Goal: Find specific page/section: Find specific page/section

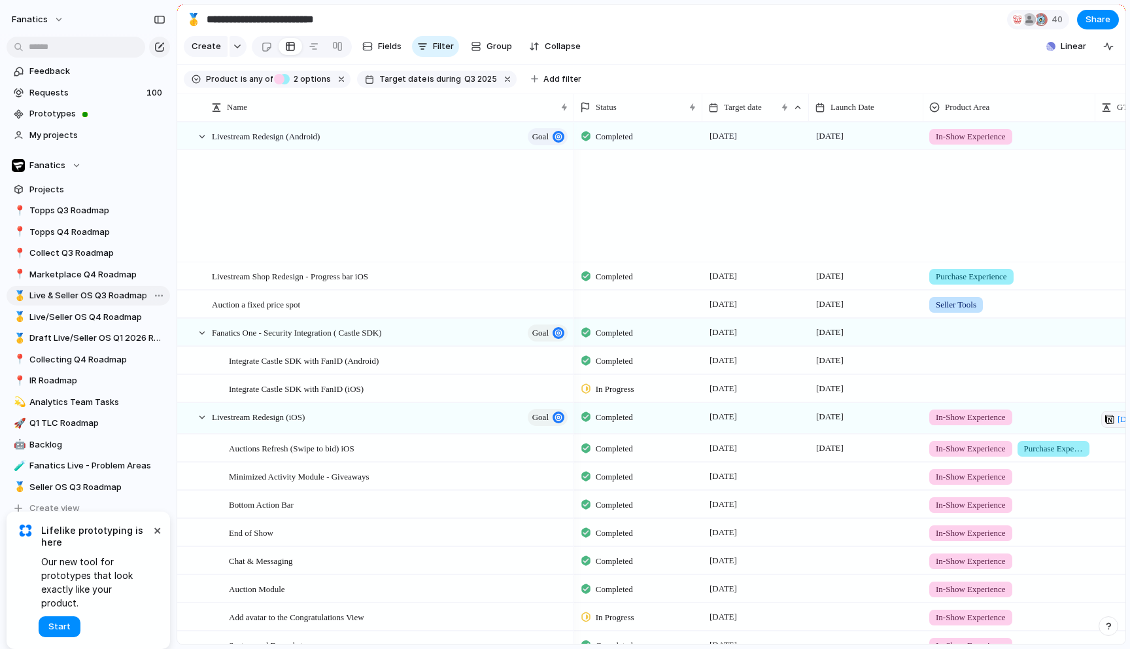
scroll to position [982, 0]
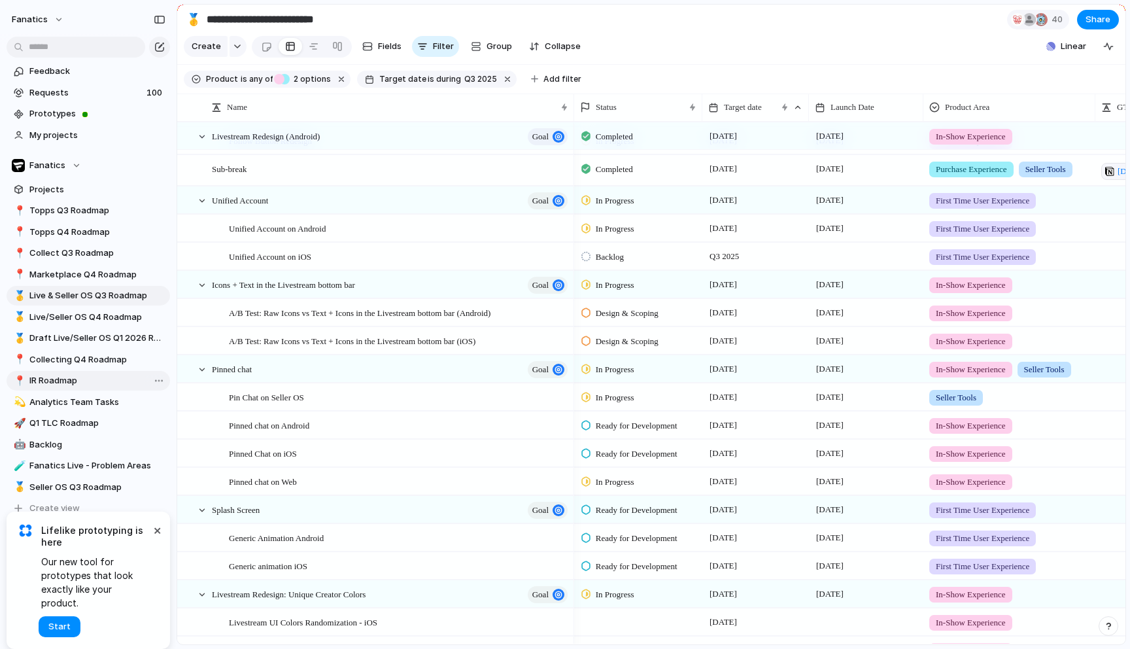
click at [56, 379] on span "IR Roadmap" at bounding box center [97, 380] width 136 height 13
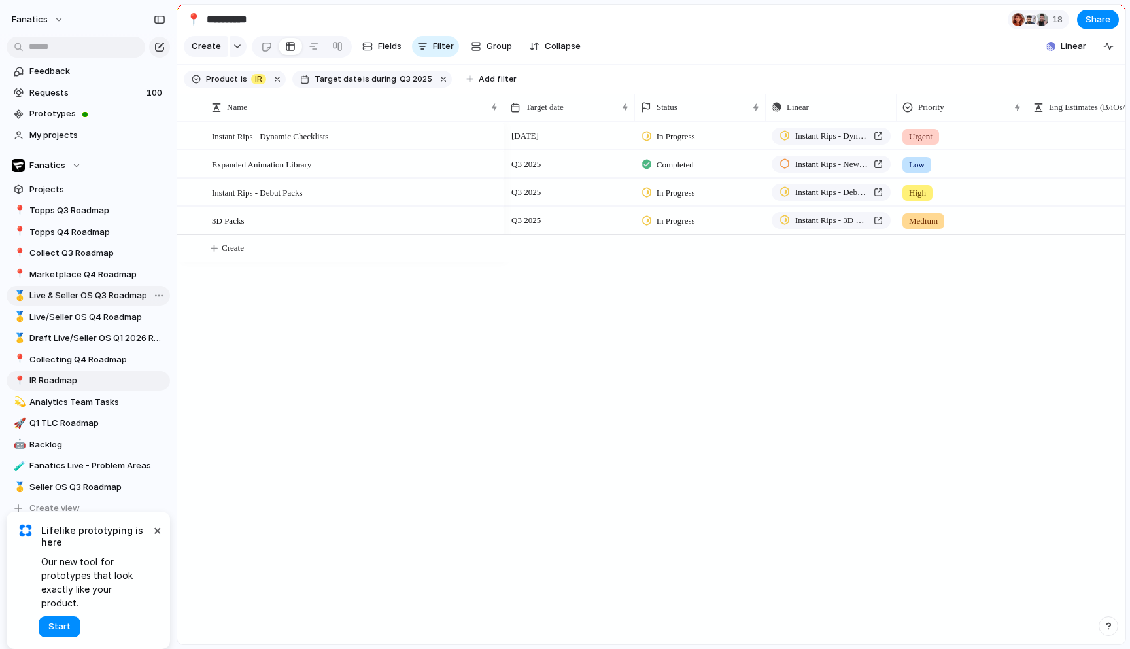
click at [76, 300] on span "Live & Seller OS Q3 Roadmap" at bounding box center [97, 295] width 136 height 13
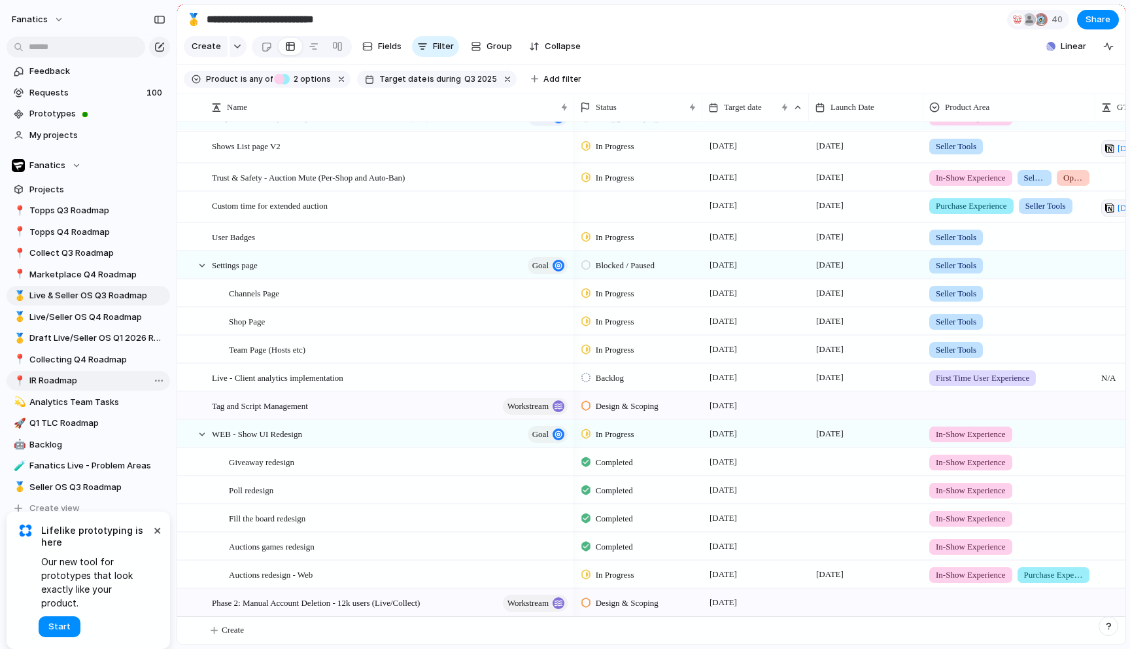
click at [73, 389] on link "📍 IR Roadmap" at bounding box center [89, 381] width 164 height 20
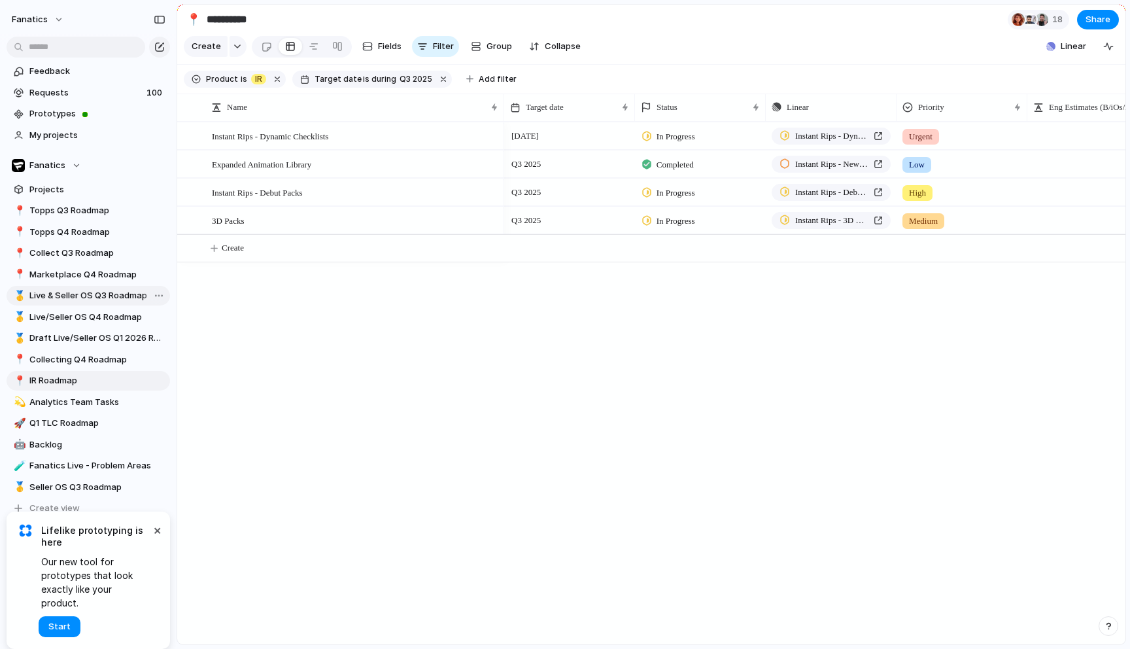
click at [99, 301] on span "Live & Seller OS Q3 Roadmap" at bounding box center [97, 295] width 136 height 13
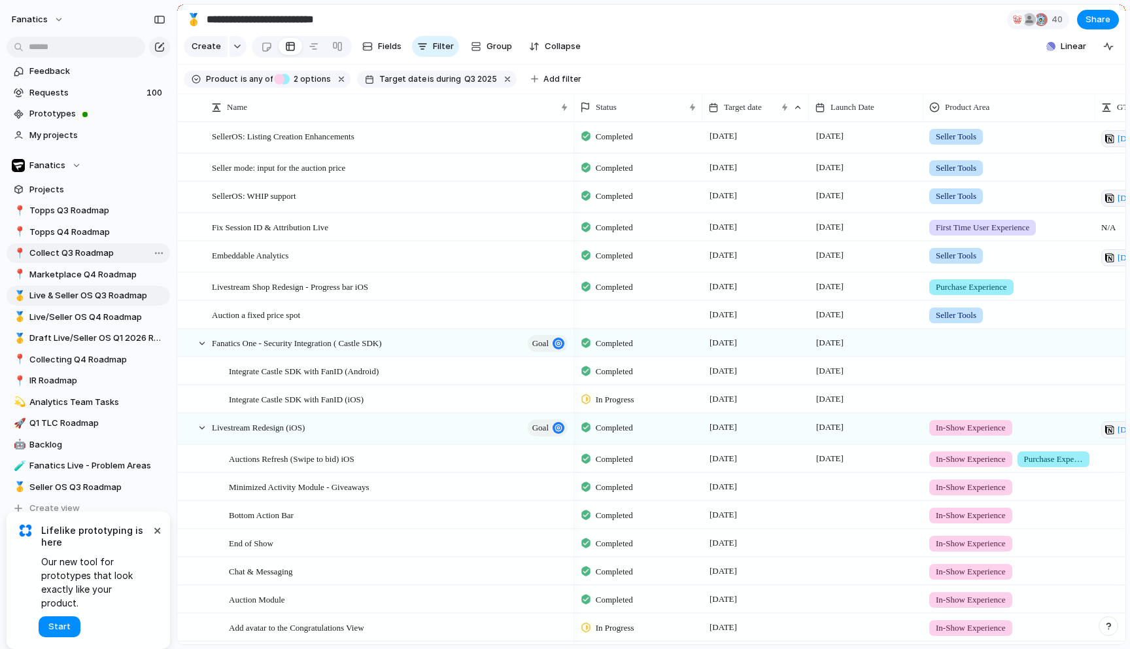
click at [91, 257] on span "Collect Q3 Roadmap" at bounding box center [97, 253] width 136 height 13
type input "**********"
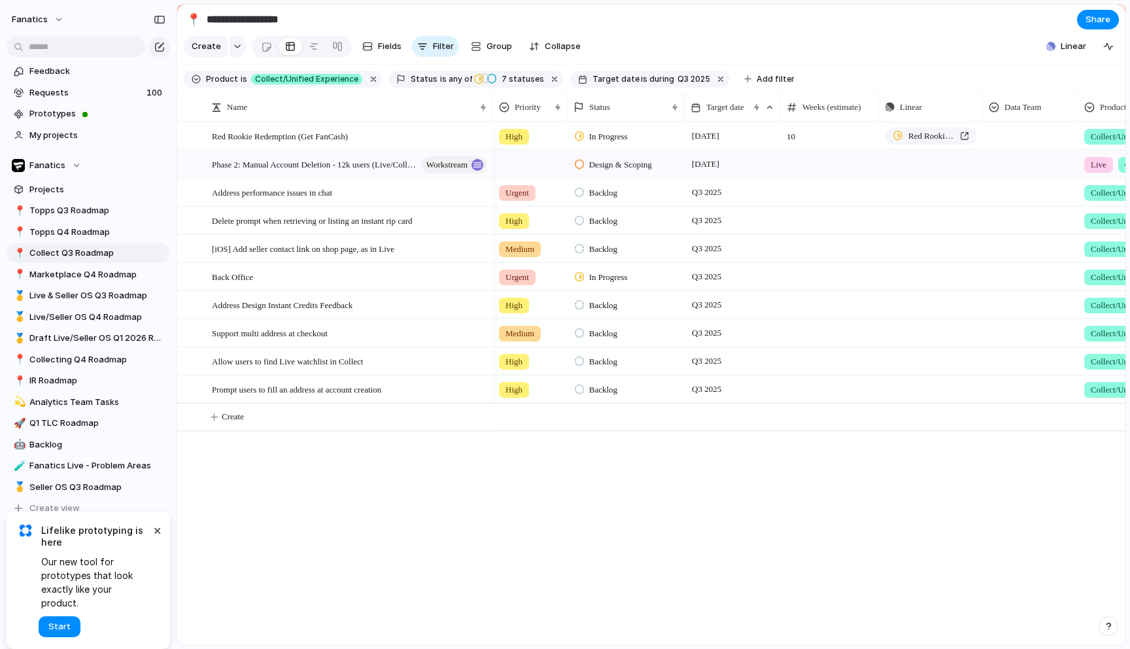
click at [355, 491] on div "Red Rookie Redemption (Get FanCash) Phase 2: Manual Account Deletion - 12k user…" at bounding box center [651, 383] width 948 height 523
